Goal: Find specific page/section: Find specific page/section

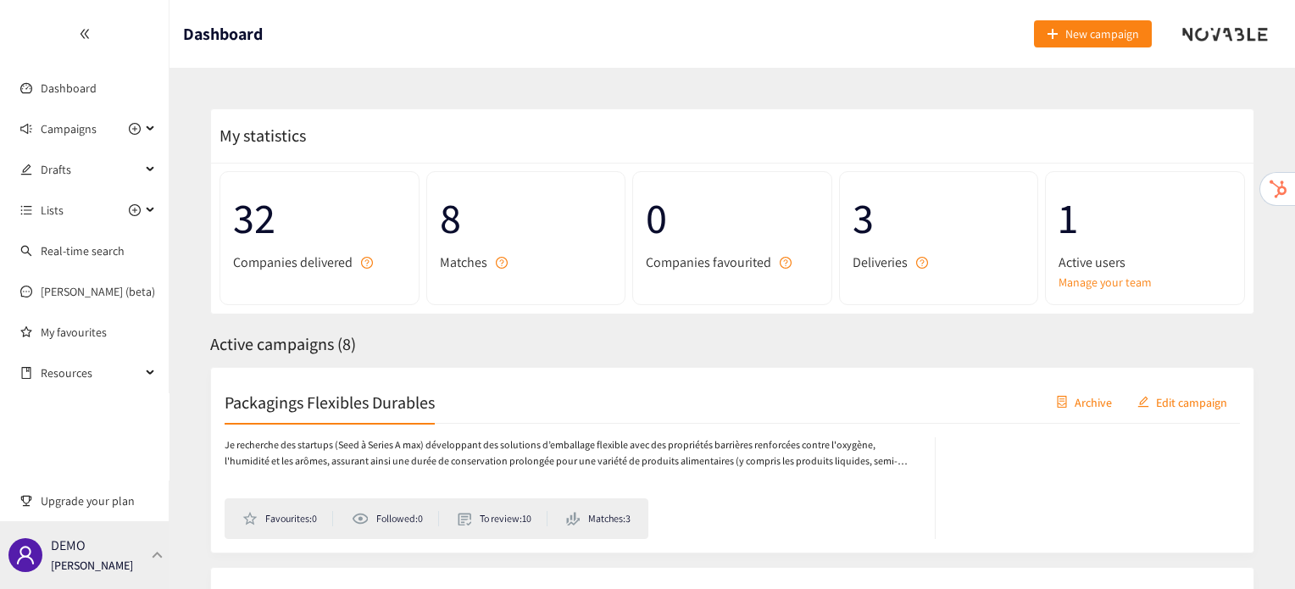
click at [126, 537] on div "DEMO [PERSON_NAME]" at bounding box center [85, 555] width 170 height 68
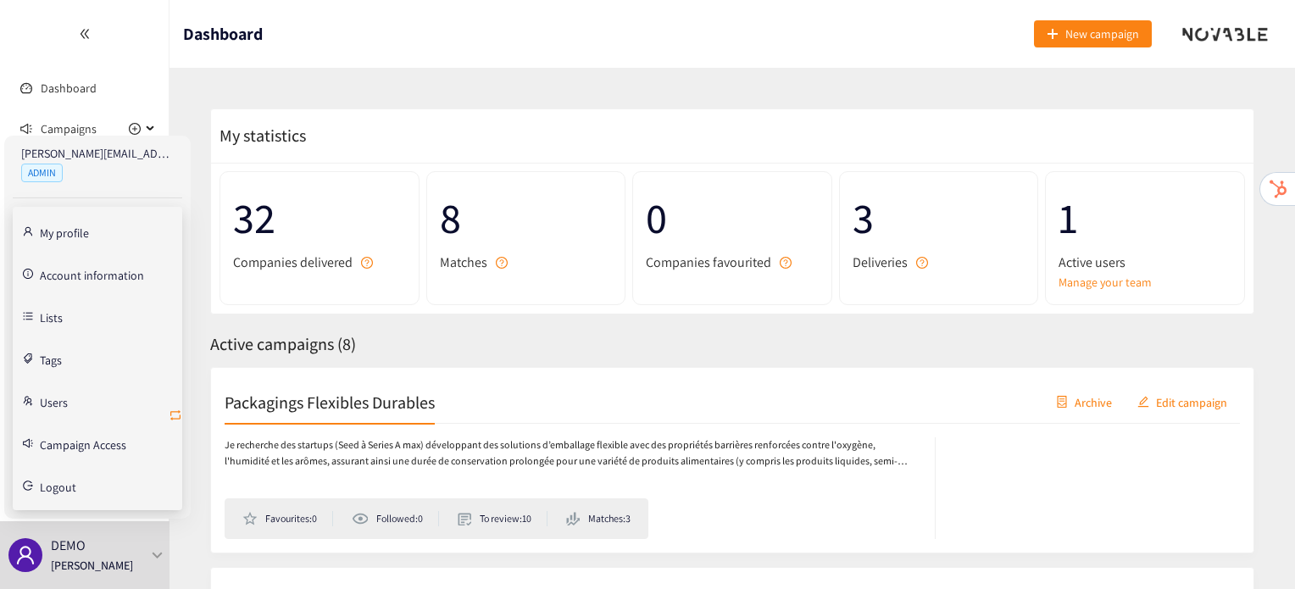
click at [180, 409] on icon "retweet" at bounding box center [176, 416] width 14 height 14
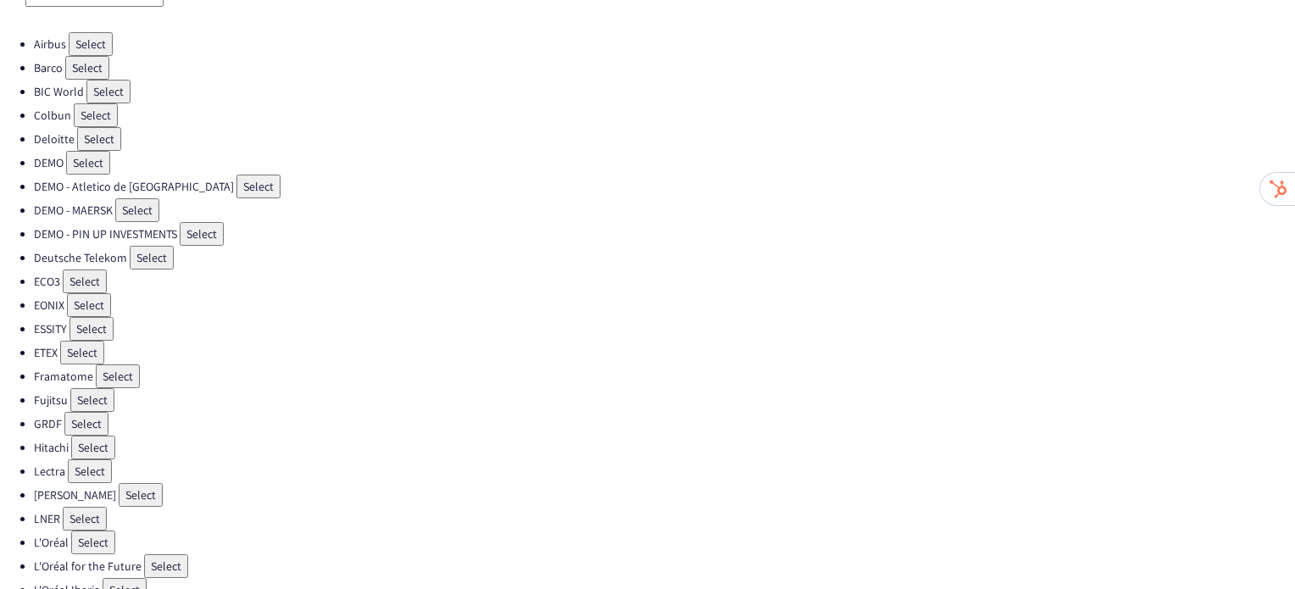
scroll to position [146, 0]
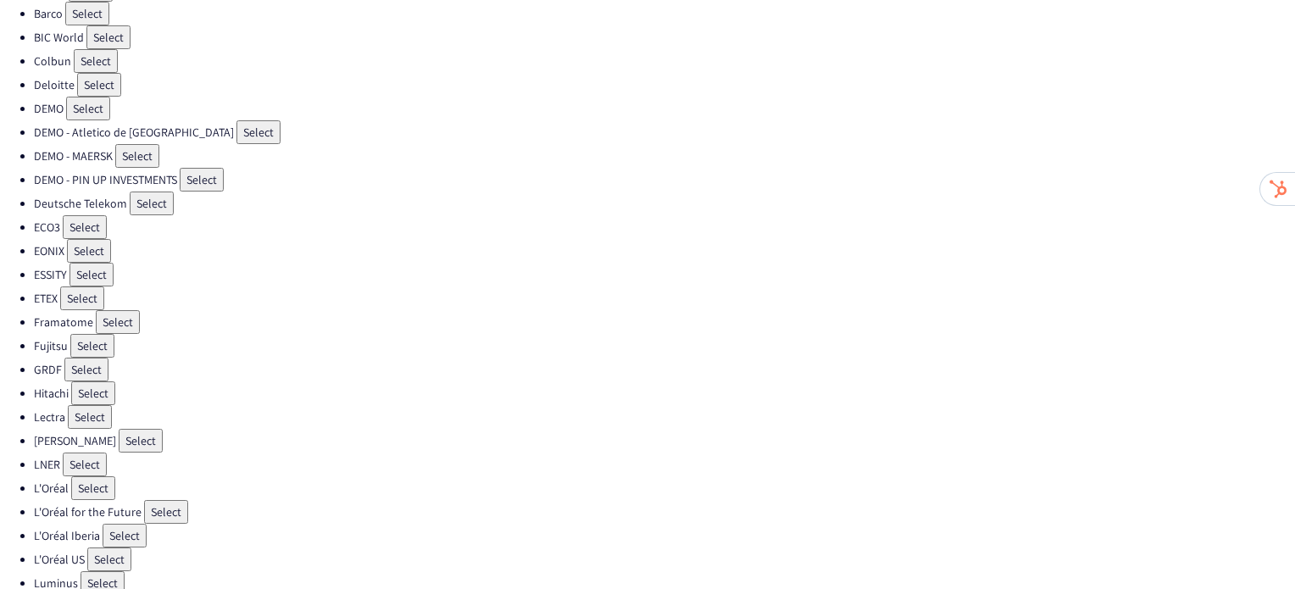
click at [89, 453] on button "Select" at bounding box center [85, 465] width 44 height 24
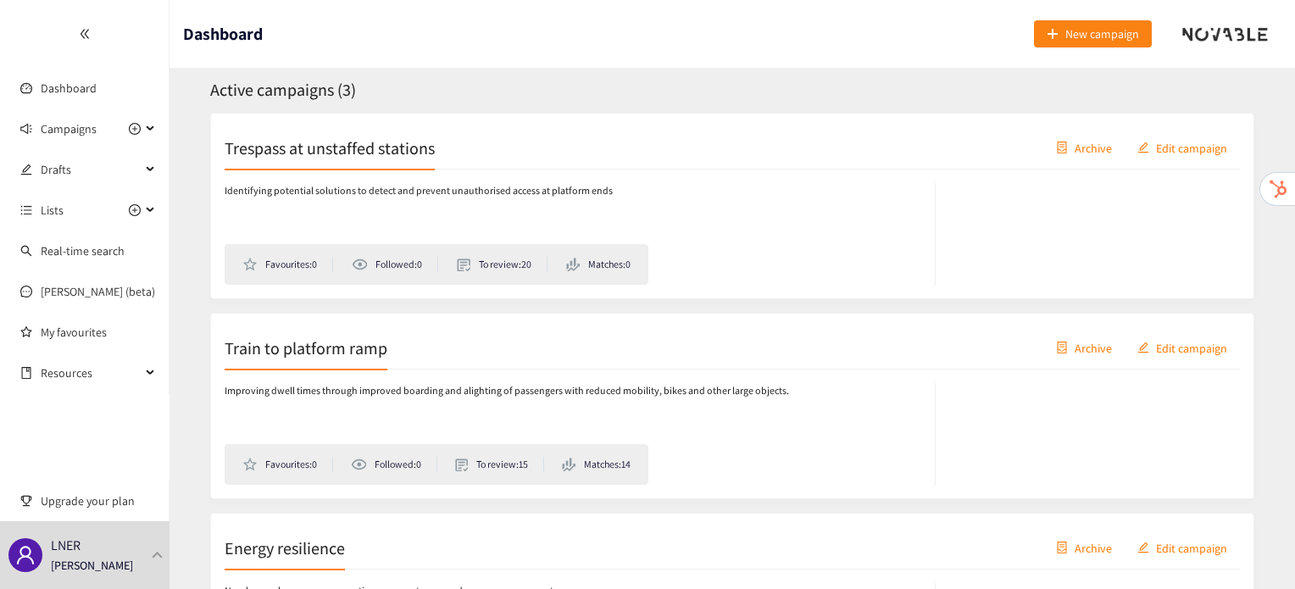
scroll to position [437, 0]
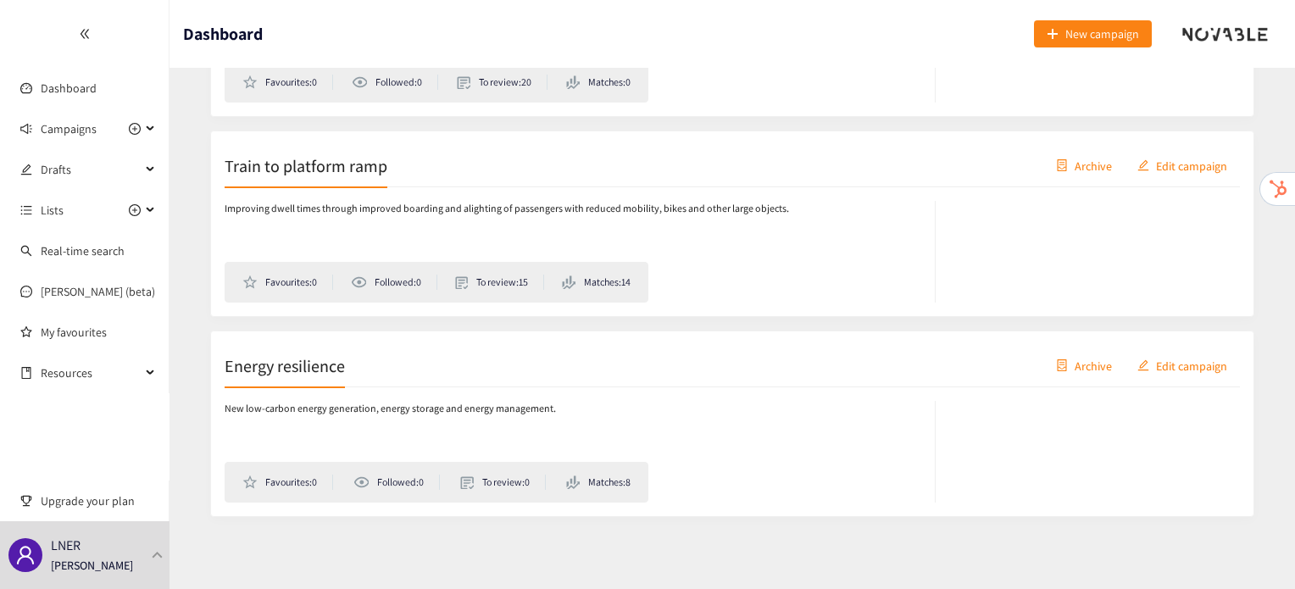
click at [326, 368] on h2 "Energy resilience" at bounding box center [285, 366] width 120 height 24
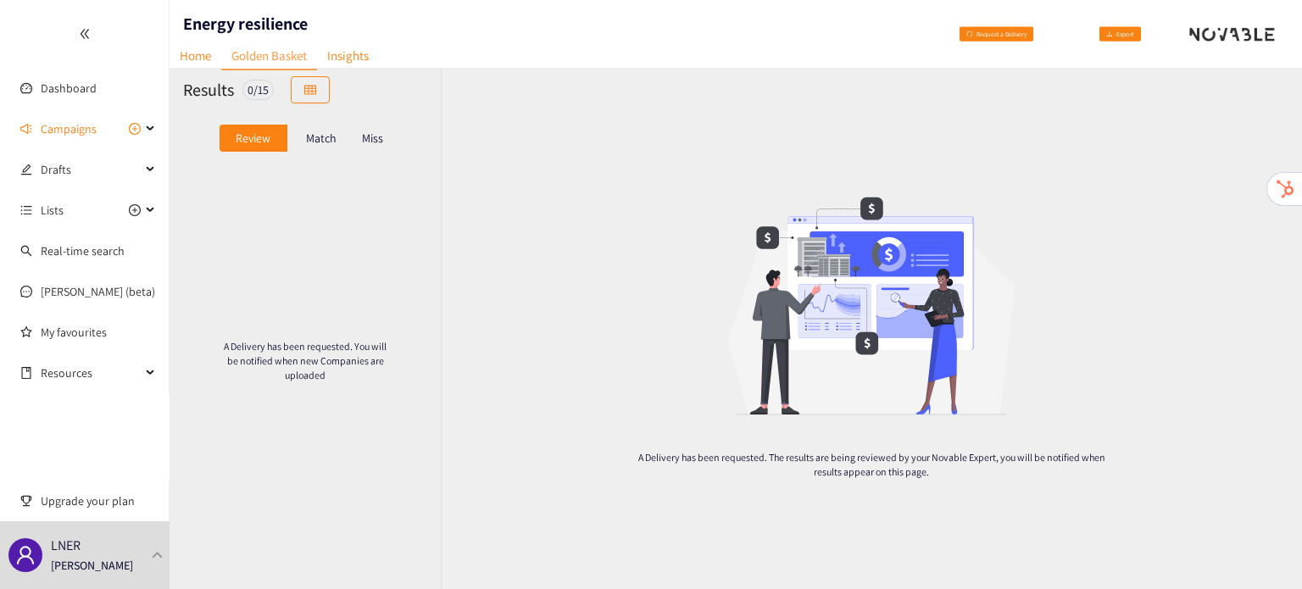
click at [322, 145] on p "Match" at bounding box center [321, 138] width 31 height 14
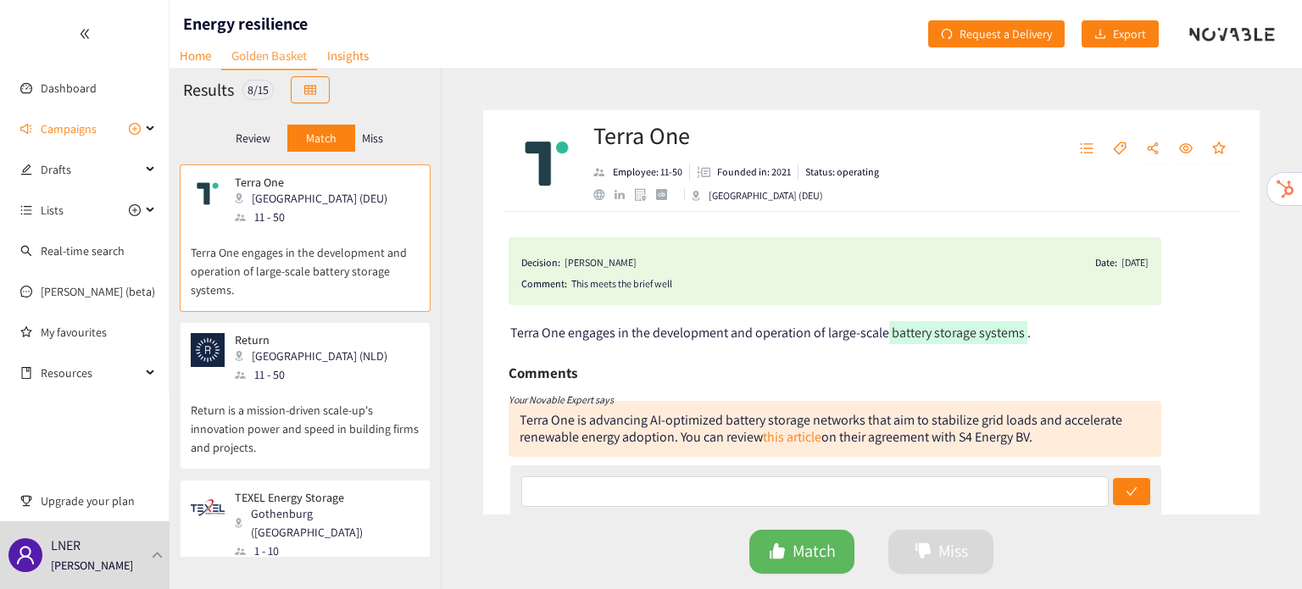
click at [382, 145] on p "Miss" at bounding box center [372, 138] width 21 height 14
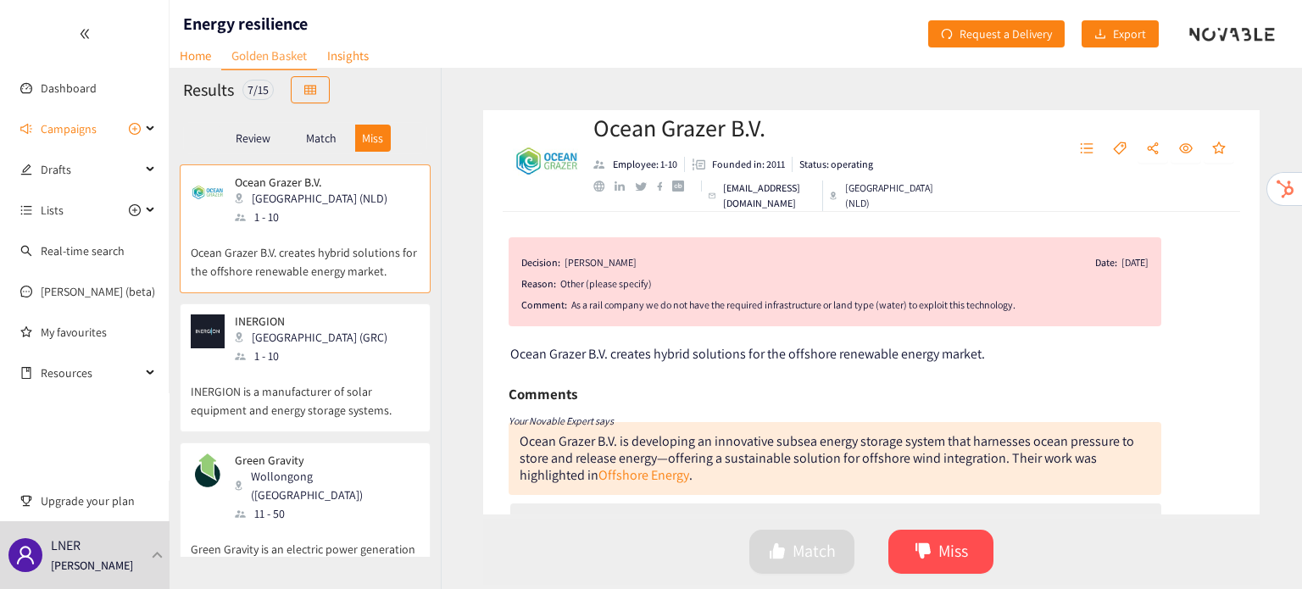
click at [243, 134] on p "Review" at bounding box center [253, 138] width 35 height 14
